Goal: Task Accomplishment & Management: Manage account settings

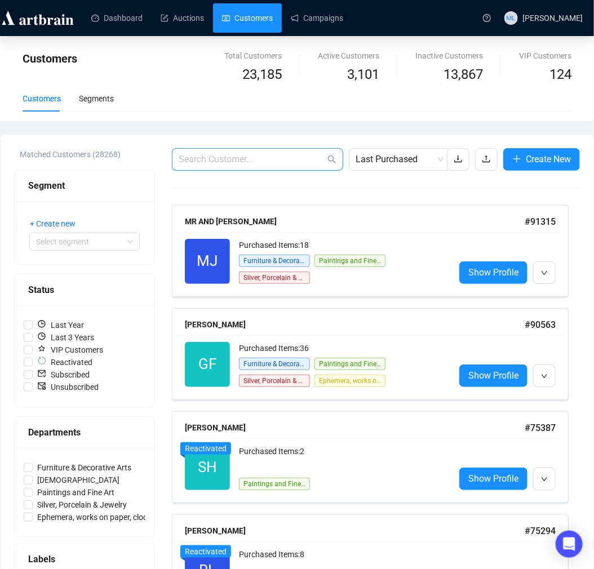
click at [234, 153] on input "text" at bounding box center [252, 160] width 147 height 14
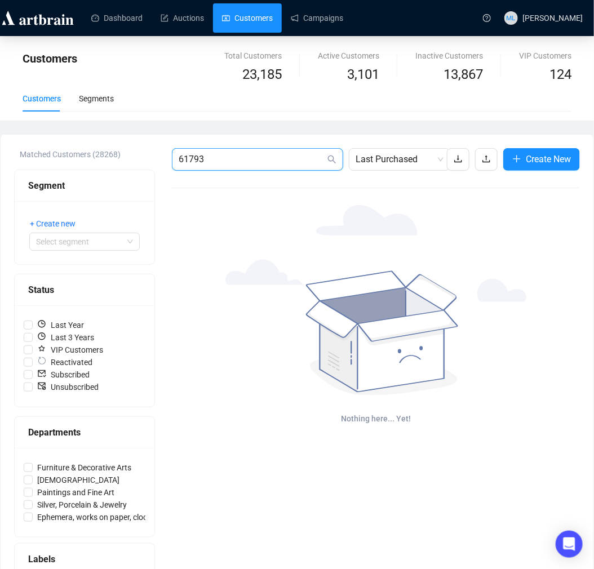
type input "61793"
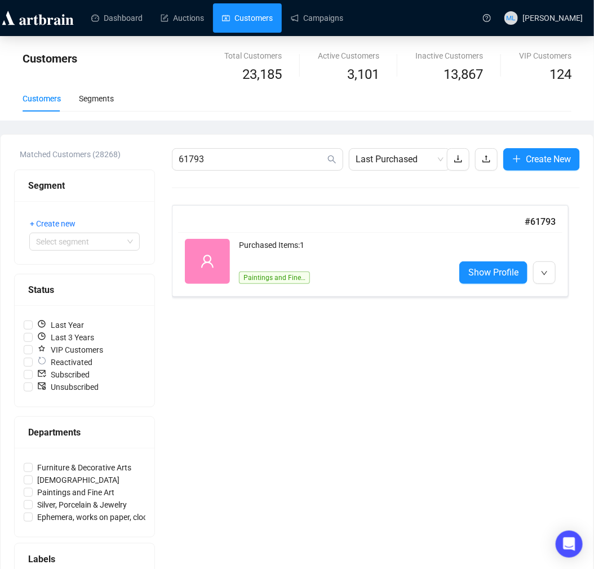
click at [492, 276] on span "Show Profile" at bounding box center [493, 273] width 50 height 14
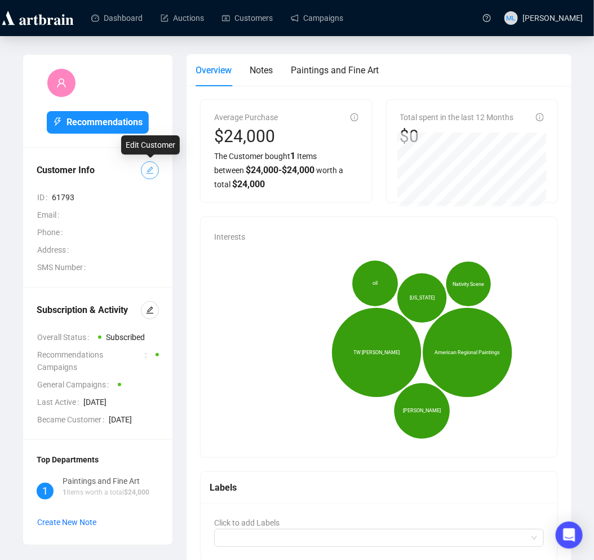
click at [149, 173] on icon "edit" at bounding box center [150, 170] width 8 height 8
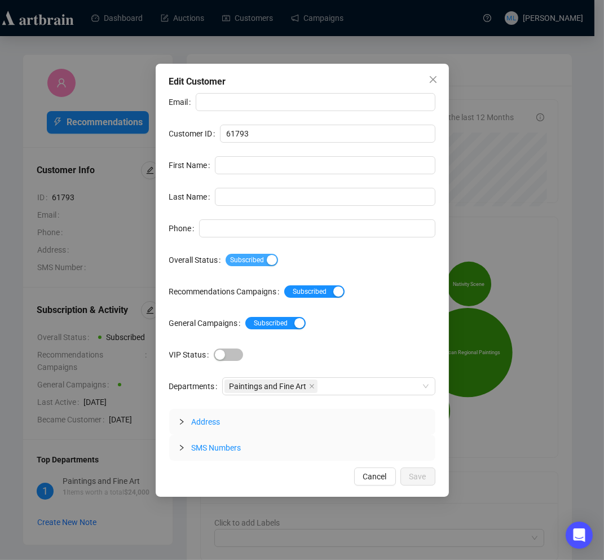
click at [268, 260] on div "button" at bounding box center [272, 260] width 10 height 10
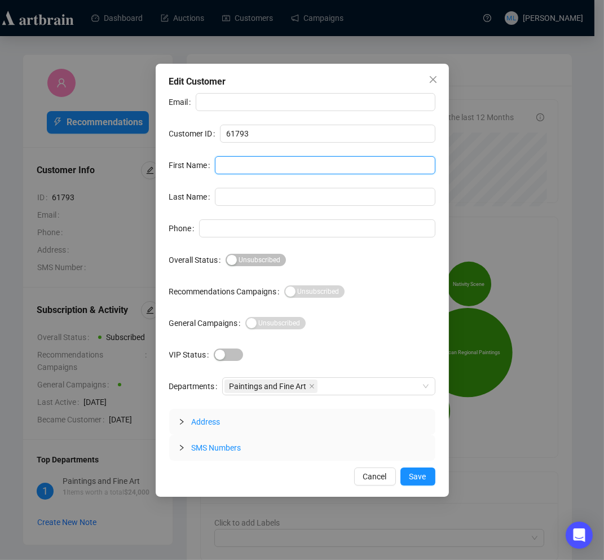
drag, startPoint x: 247, startPoint y: 165, endPoint x: 222, endPoint y: 165, distance: 25.4
click at [247, 165] on input "First Name" at bounding box center [325, 165] width 220 height 18
type input "[PERSON_NAME]"
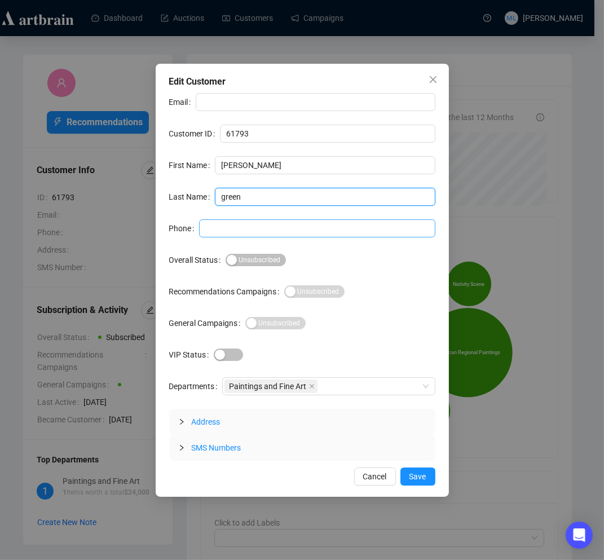
type input "green"
click at [338, 237] on input "Phone" at bounding box center [317, 228] width 236 height 18
type input "BLOCKED BIDDER"
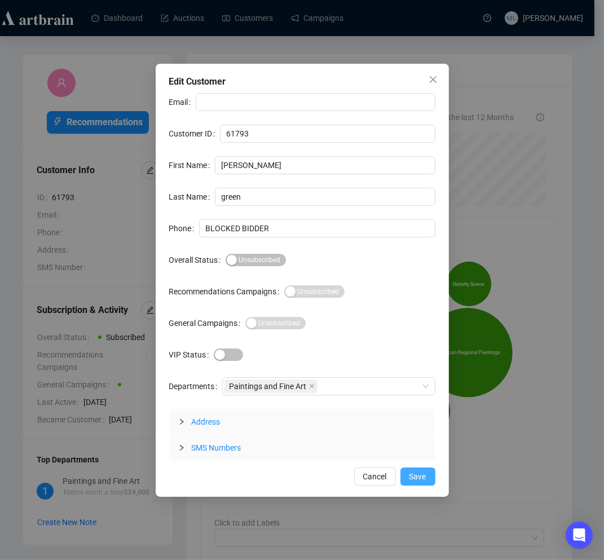
click at [412, 477] on span "Save" at bounding box center [417, 476] width 17 height 12
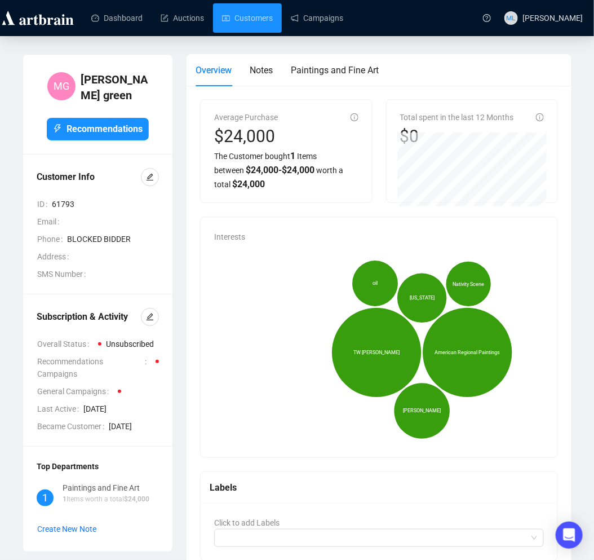
drag, startPoint x: 254, startPoint y: 20, endPoint x: 255, endPoint y: 35, distance: 15.3
click at [254, 20] on link "Customers" at bounding box center [247, 17] width 51 height 29
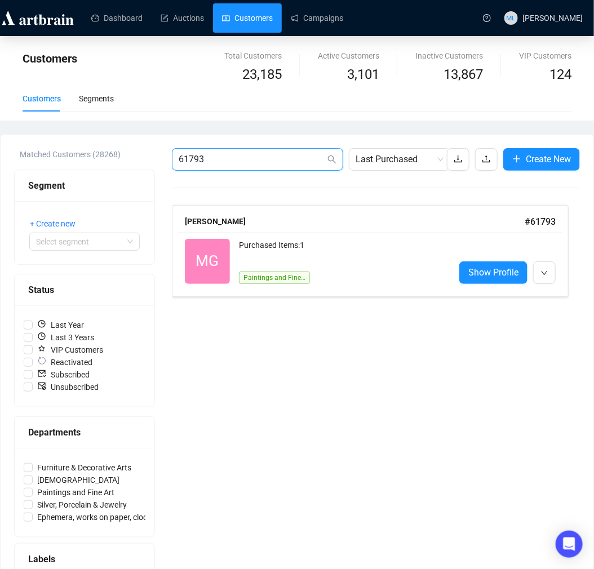
drag, startPoint x: 267, startPoint y: 154, endPoint x: 56, endPoint y: 157, distance: 210.9
click at [56, 157] on div "Matched Customers (28268) Segment + Create new Select segment Status Last Year …" at bounding box center [297, 379] width 566 height 463
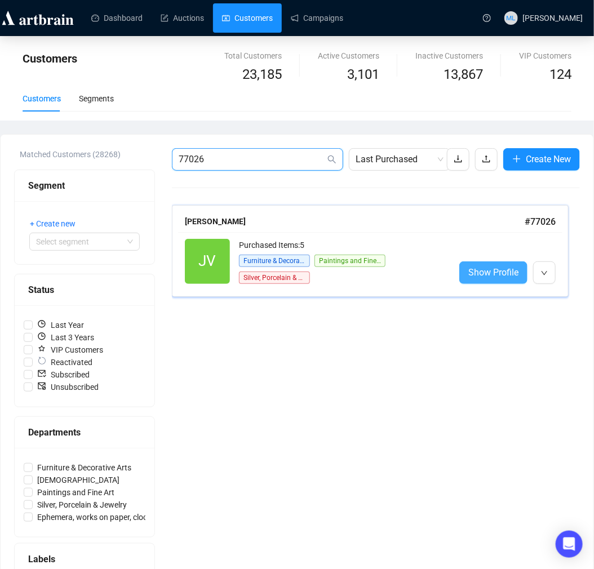
type input "77026"
click at [499, 269] on span "Show Profile" at bounding box center [493, 273] width 50 height 14
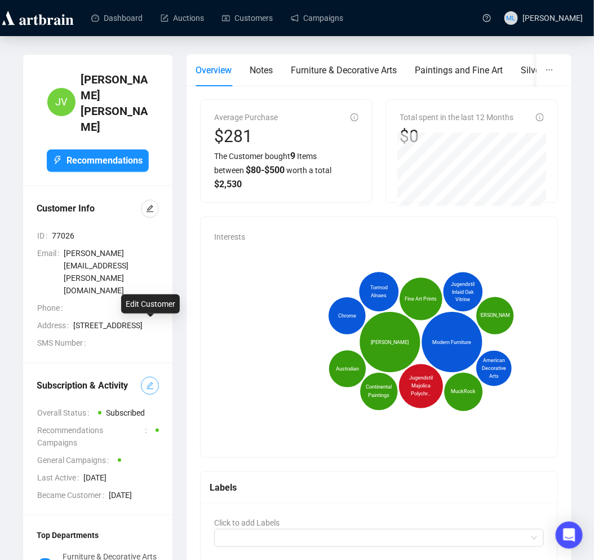
click at [149, 382] on icon "edit" at bounding box center [150, 386] width 8 height 8
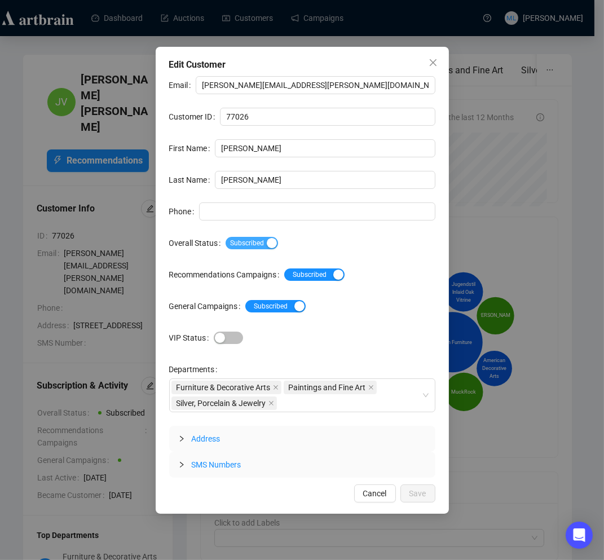
click at [268, 242] on div "button" at bounding box center [272, 243] width 10 height 10
click at [421, 492] on span "Save" at bounding box center [417, 493] width 17 height 12
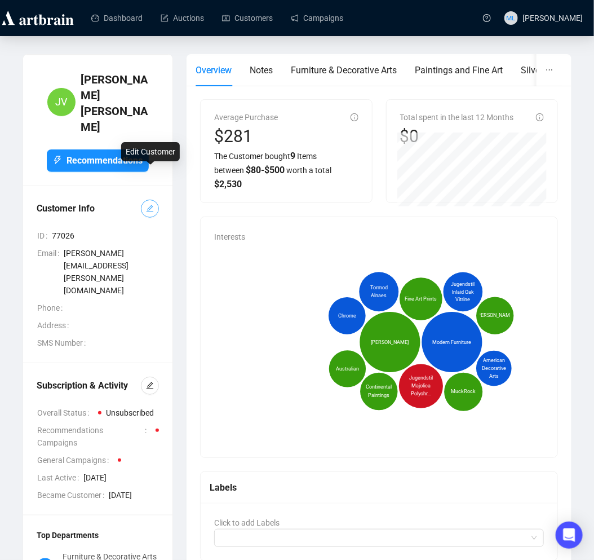
click at [143, 200] on button "button" at bounding box center [150, 209] width 18 height 18
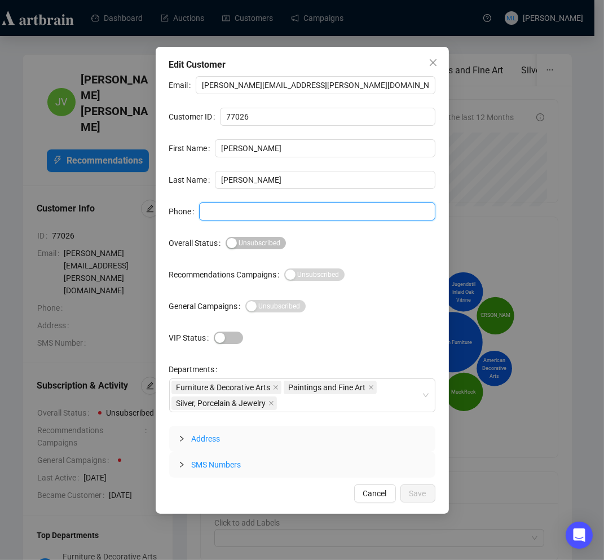
click at [224, 212] on input "Phone" at bounding box center [317, 211] width 236 height 18
type input "SEE RFC"
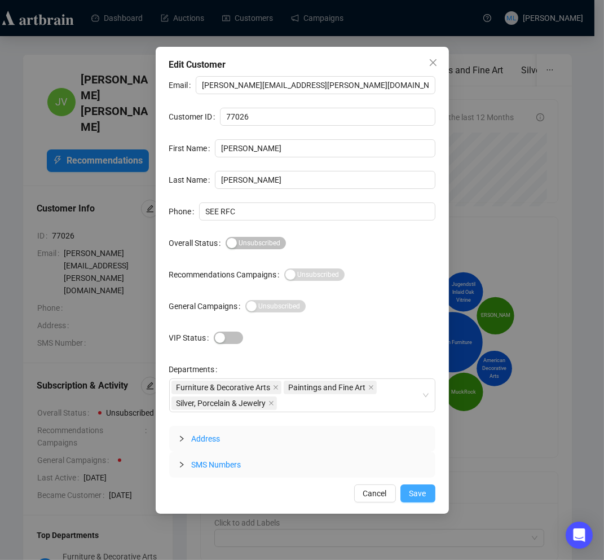
click at [425, 491] on span "Save" at bounding box center [417, 493] width 17 height 12
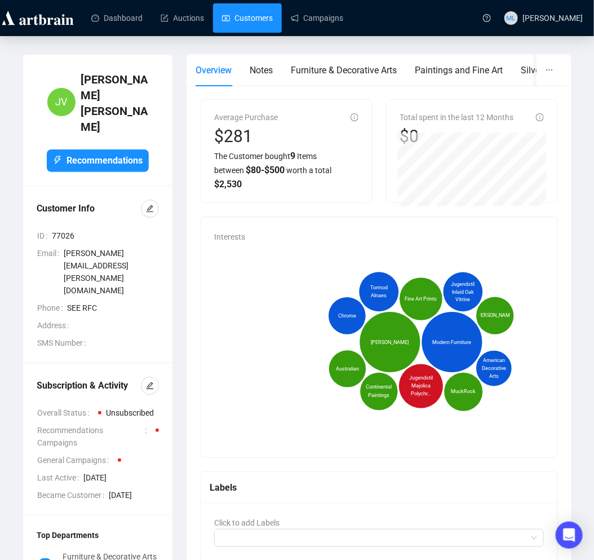
click at [251, 18] on link "Customers" at bounding box center [247, 17] width 51 height 29
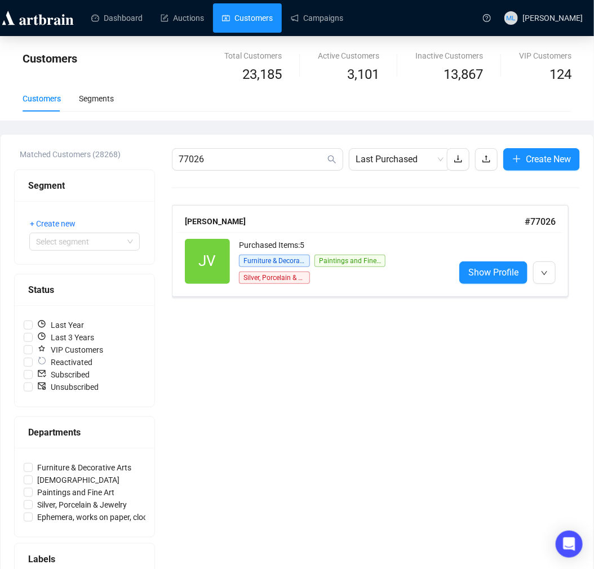
click at [222, 3] on link "Customers" at bounding box center [247, 17] width 51 height 29
drag, startPoint x: 237, startPoint y: 158, endPoint x: 65, endPoint y: 162, distance: 172.6
click at [65, 162] on div "Matched Customers (28268) Segment + Create new Select segment Status Last Year …" at bounding box center [297, 379] width 566 height 463
type input "78667"
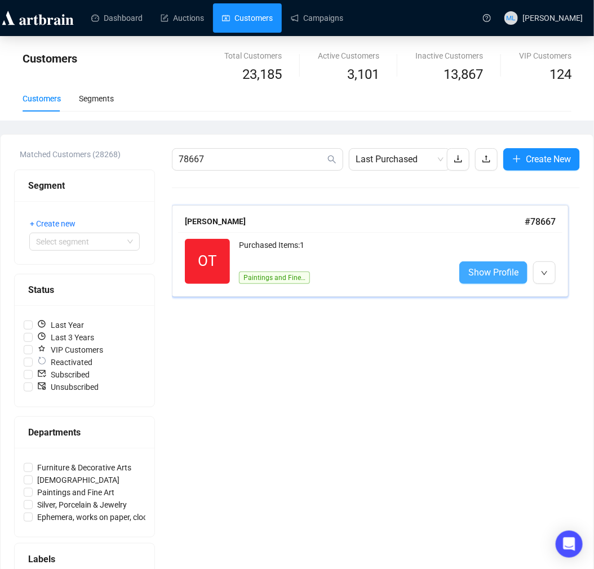
click at [475, 265] on link "Show Profile" at bounding box center [493, 273] width 68 height 23
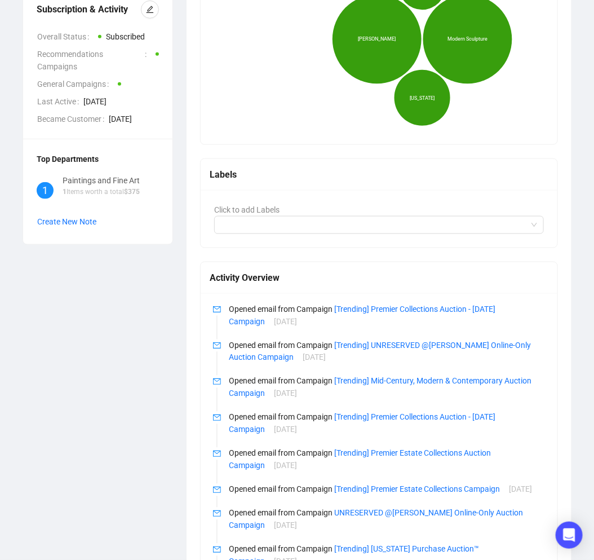
scroll to position [63, 0]
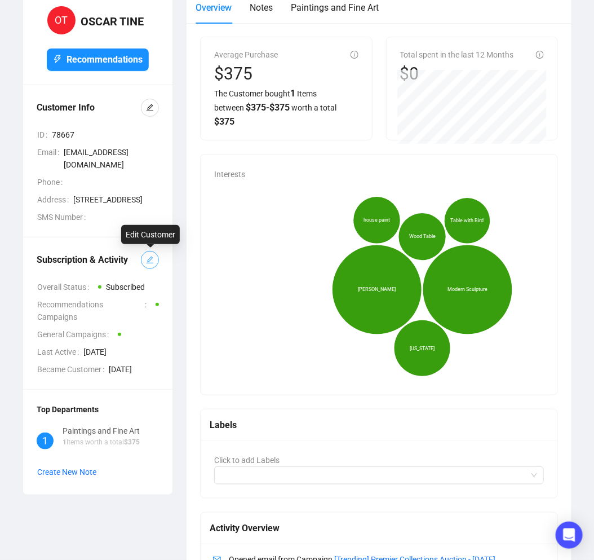
click at [150, 262] on icon "edit" at bounding box center [150, 260] width 8 height 8
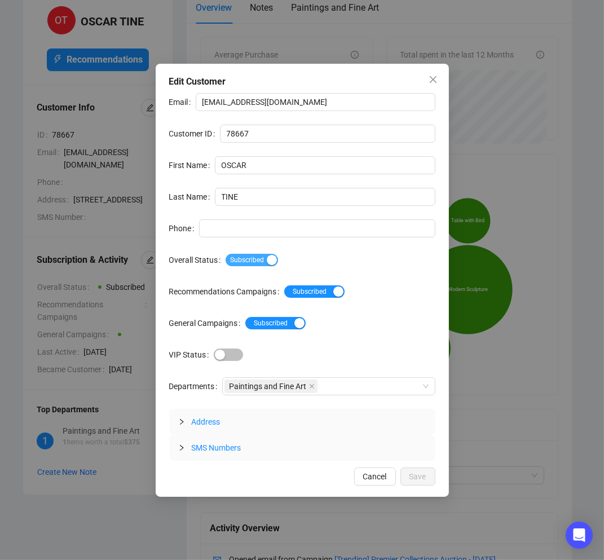
click at [267, 260] on div "button" at bounding box center [272, 260] width 10 height 10
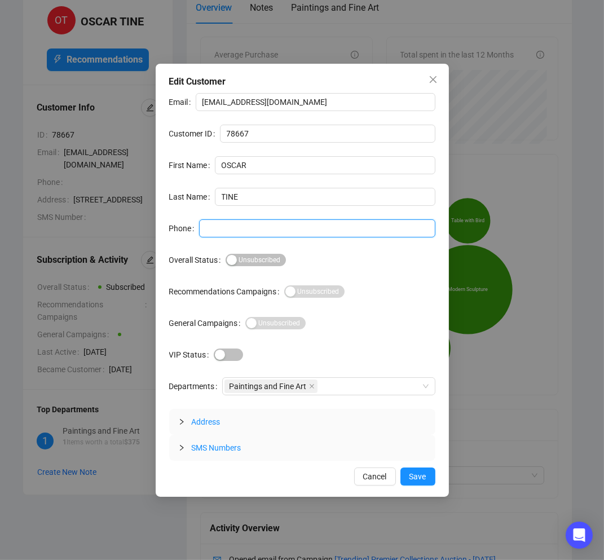
click at [247, 228] on input "Phone" at bounding box center [317, 228] width 236 height 18
type input "SEE RFC"
click at [412, 476] on span "Save" at bounding box center [417, 476] width 17 height 12
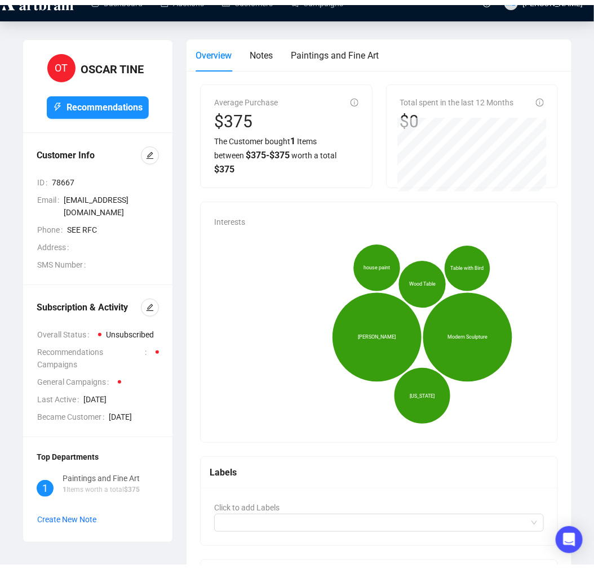
scroll to position [0, 0]
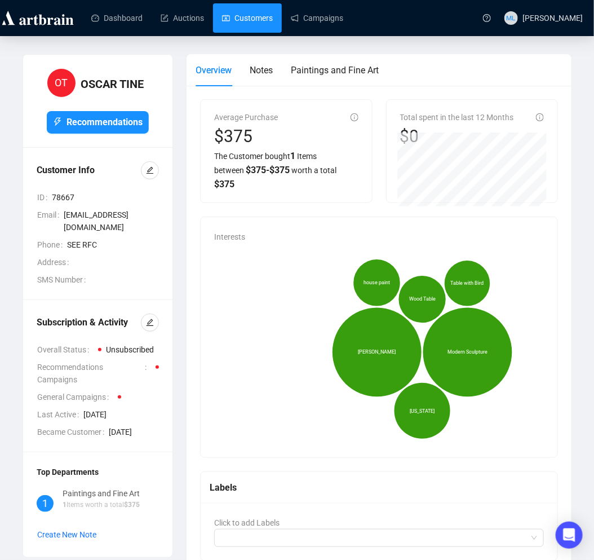
click at [235, 20] on link "Customers" at bounding box center [247, 17] width 51 height 29
